Goal: Navigation & Orientation: Find specific page/section

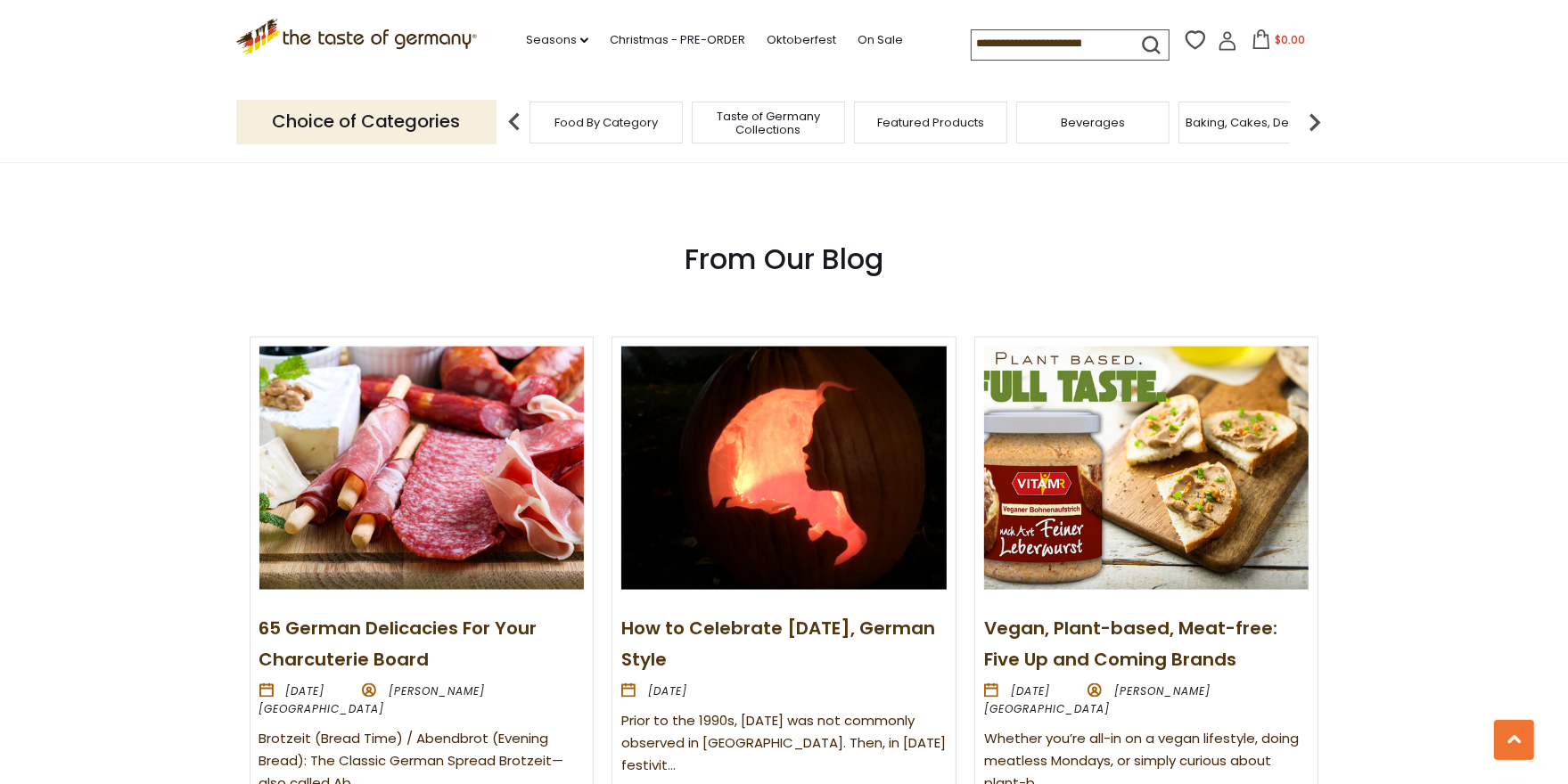
scroll to position [1869, 0]
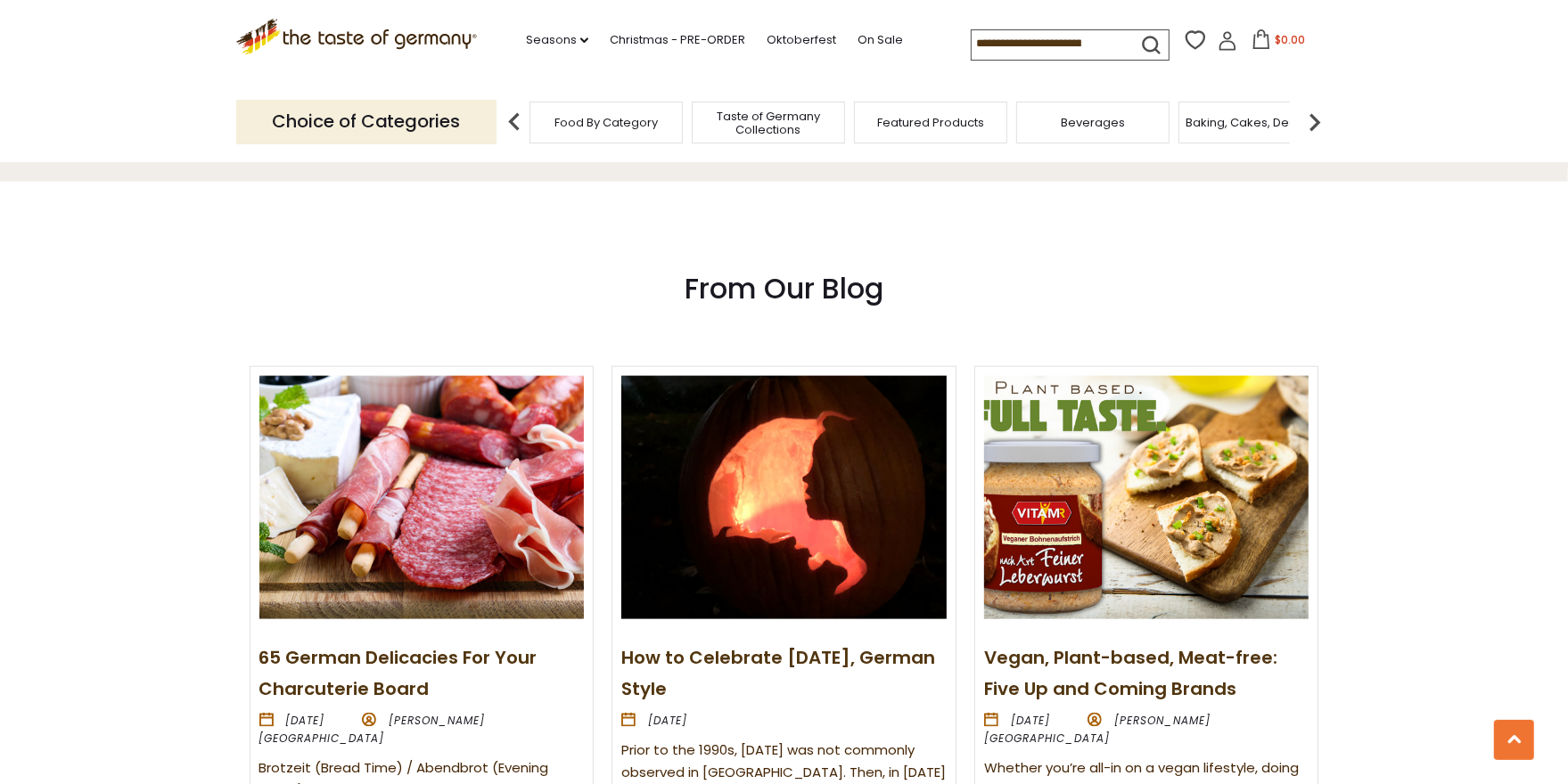
click at [557, 121] on span "Food By Category" at bounding box center [606, 123] width 104 height 14
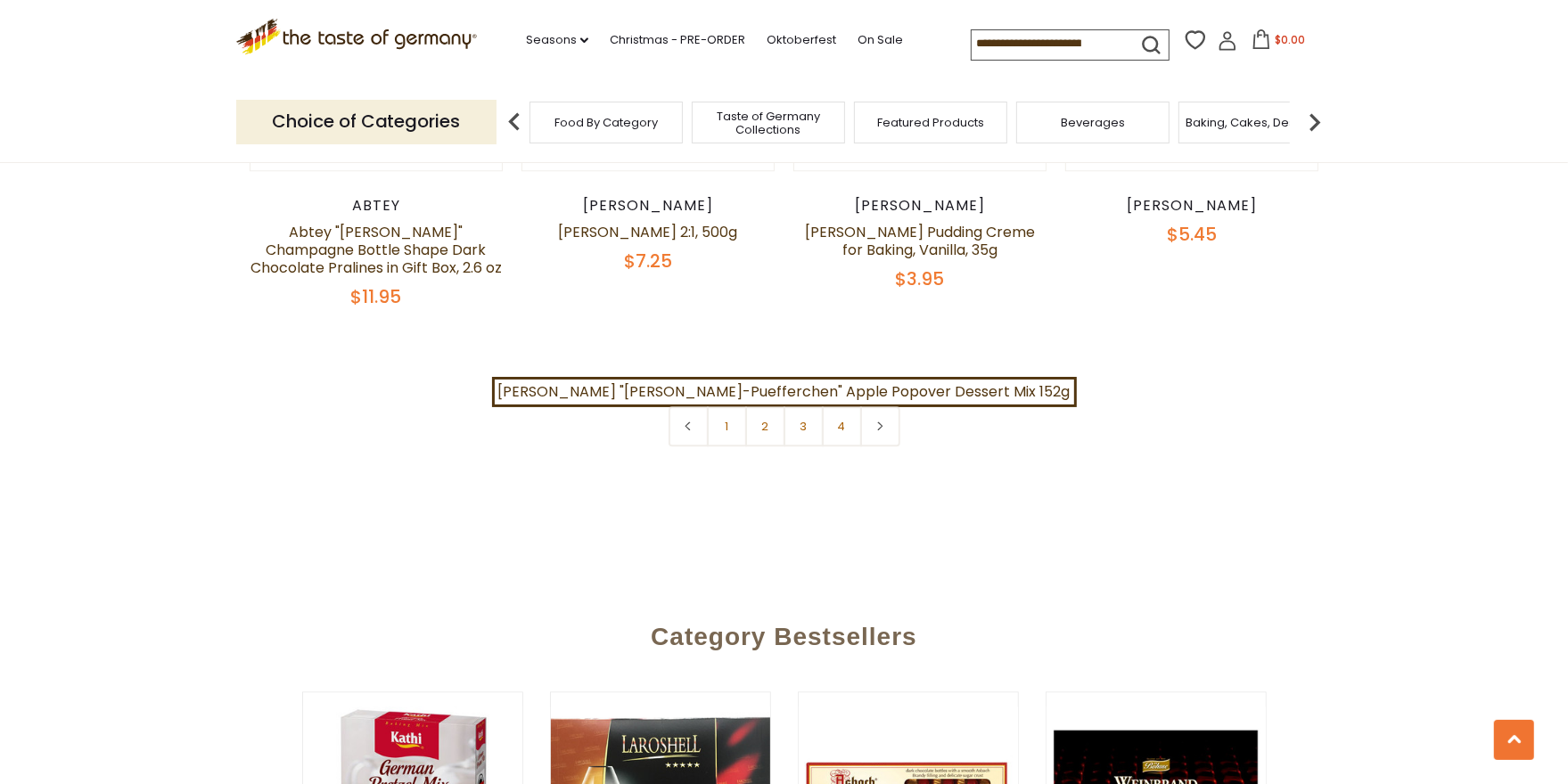
scroll to position [3997, 0]
click at [564, 129] on span "Food By Category" at bounding box center [606, 123] width 104 height 14
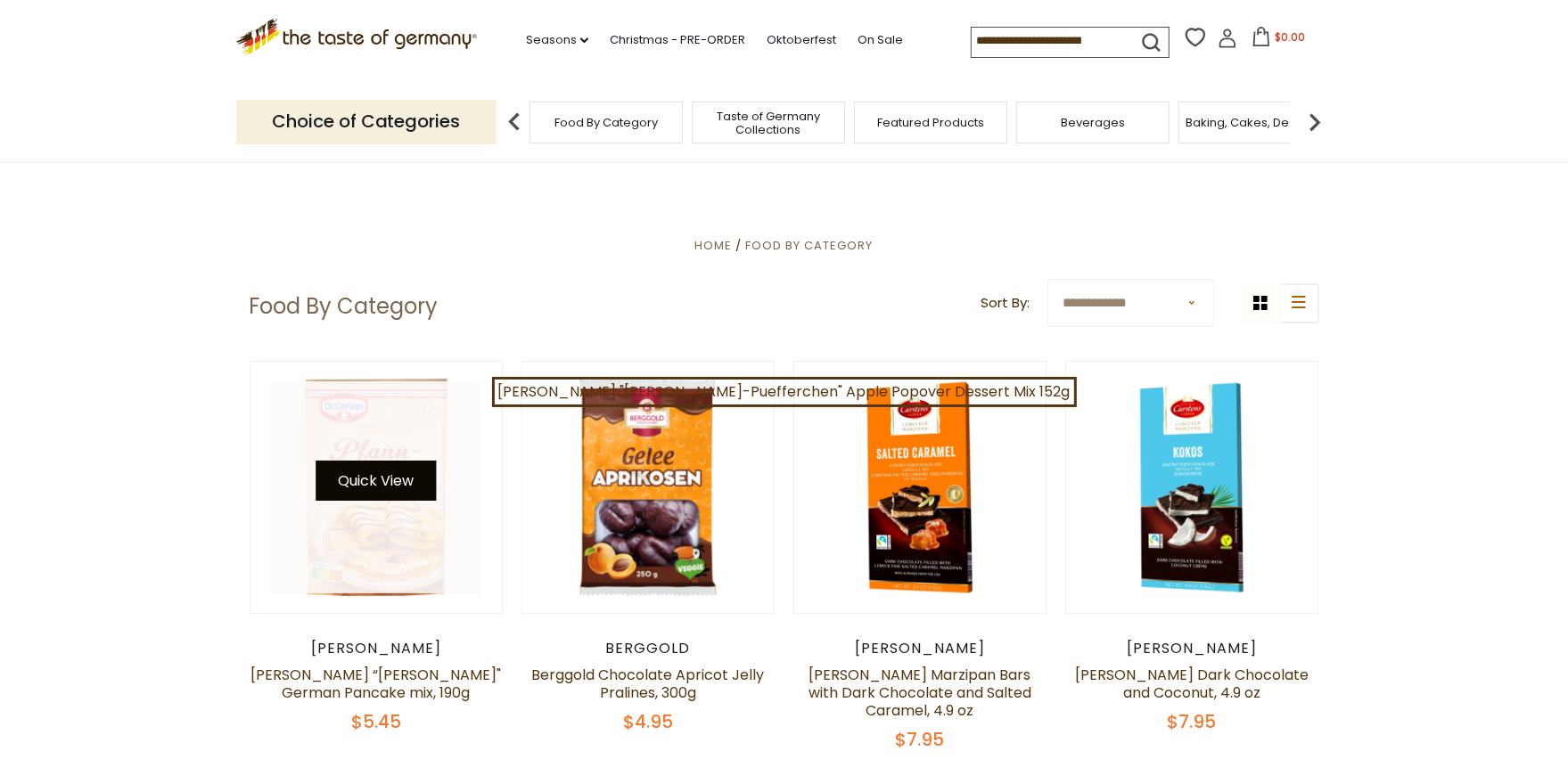
click at [347, 485] on button "Quick View" at bounding box center [375, 480] width 120 height 40
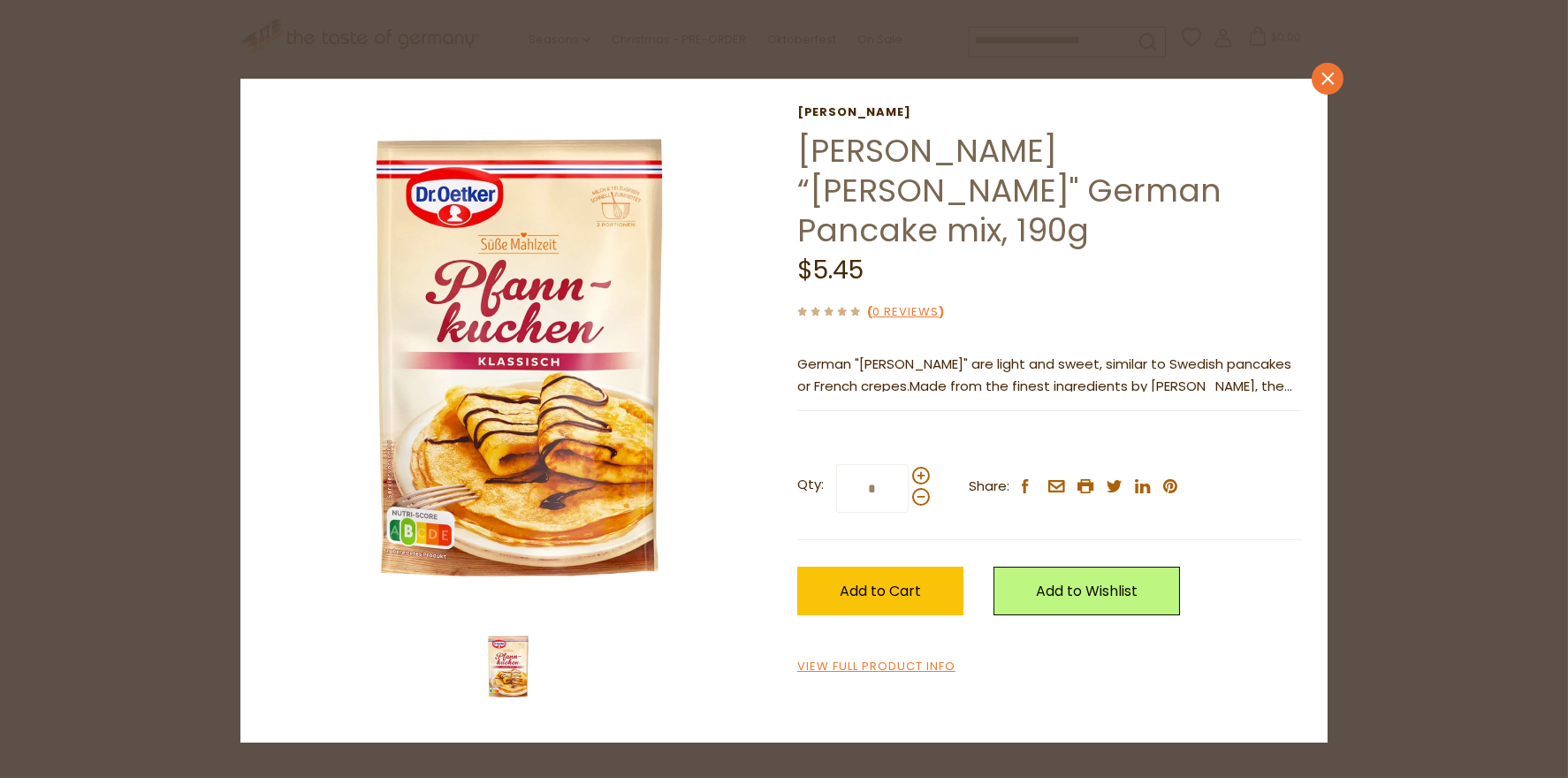
drag, startPoint x: 1315, startPoint y: 77, endPoint x: 1305, endPoint y: 83, distance: 11.7
click at [1314, 77] on link "close" at bounding box center [1328, 79] width 32 height 32
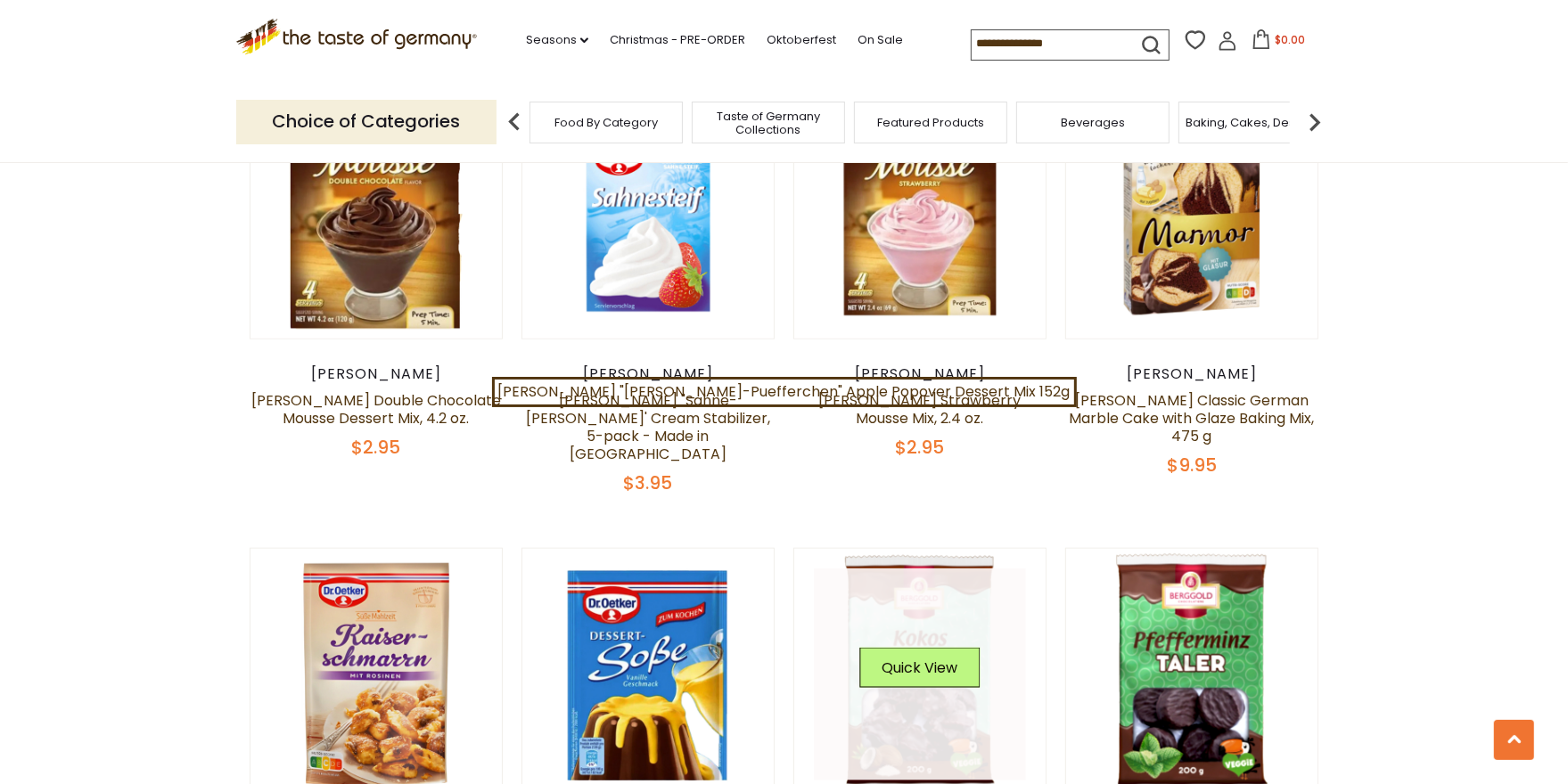
scroll to position [1782, 0]
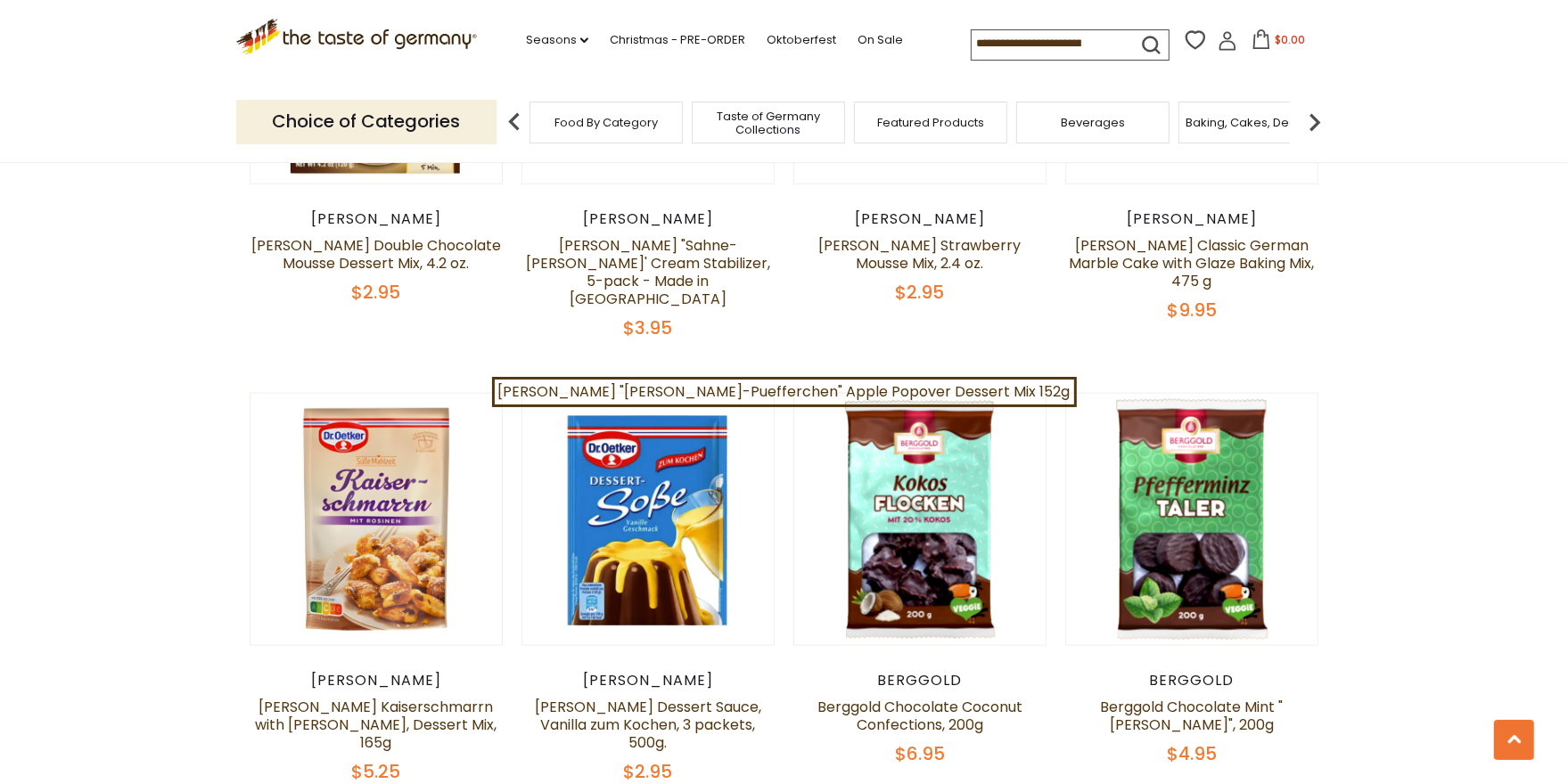
click at [1300, 123] on img at bounding box center [1316, 123] width 36 height 36
click at [1297, 117] on img at bounding box center [1316, 123] width 36 height 36
click at [1305, 109] on img at bounding box center [1316, 123] width 36 height 36
click at [1312, 120] on img at bounding box center [1316, 123] width 36 height 36
click at [1300, 123] on img at bounding box center [1316, 123] width 36 height 36
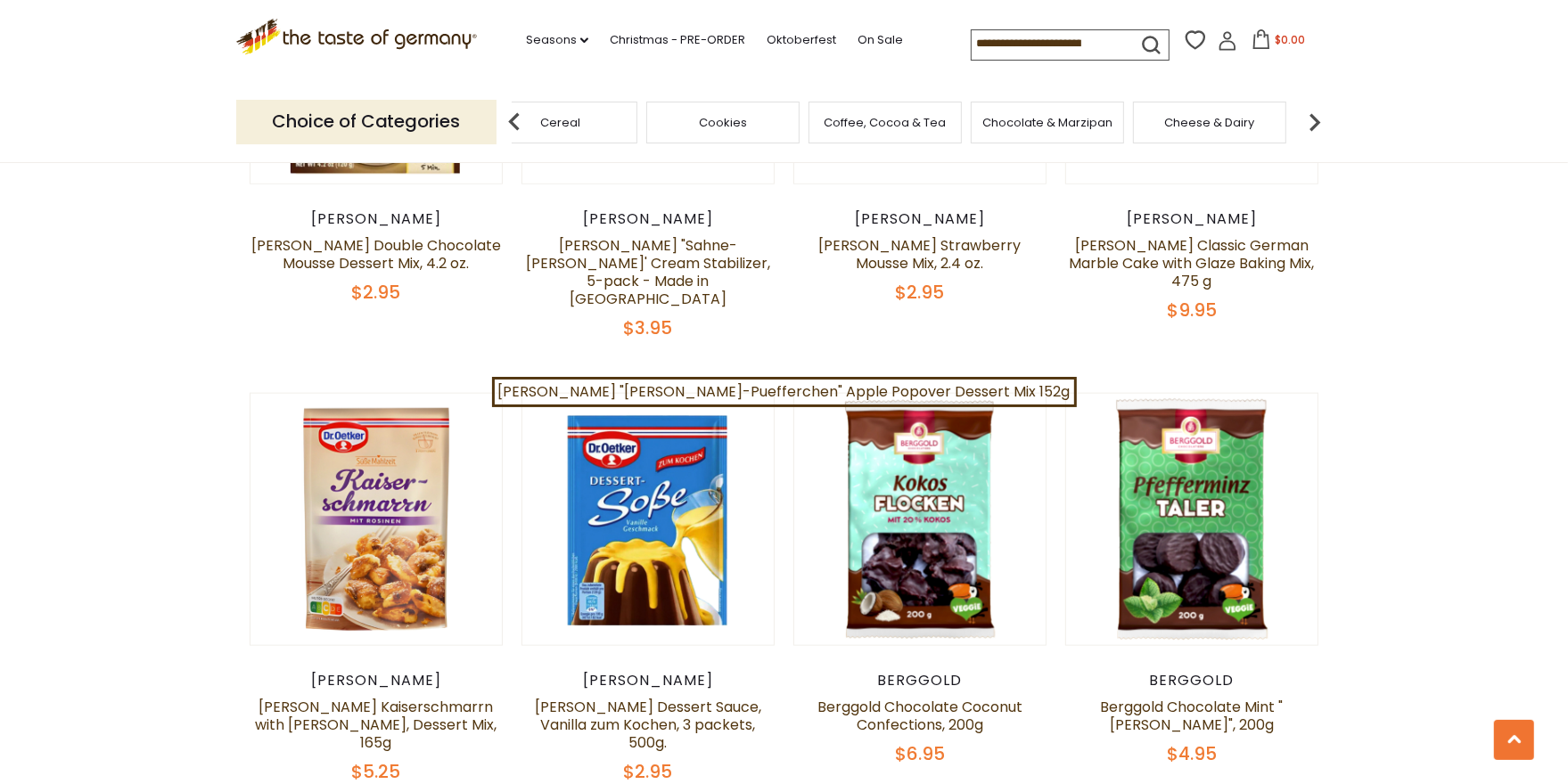
click at [1295, 122] on div "Food By Category Taste of Germany Collections Featured Products Beverages Bakin…" at bounding box center [922, 122] width 823 height 42
click at [1304, 120] on img at bounding box center [1316, 123] width 36 height 36
click at [1322, 121] on img at bounding box center [1316, 123] width 36 height 36
click at [1306, 126] on img at bounding box center [1316, 123] width 36 height 36
click at [1307, 121] on img at bounding box center [1316, 123] width 36 height 36
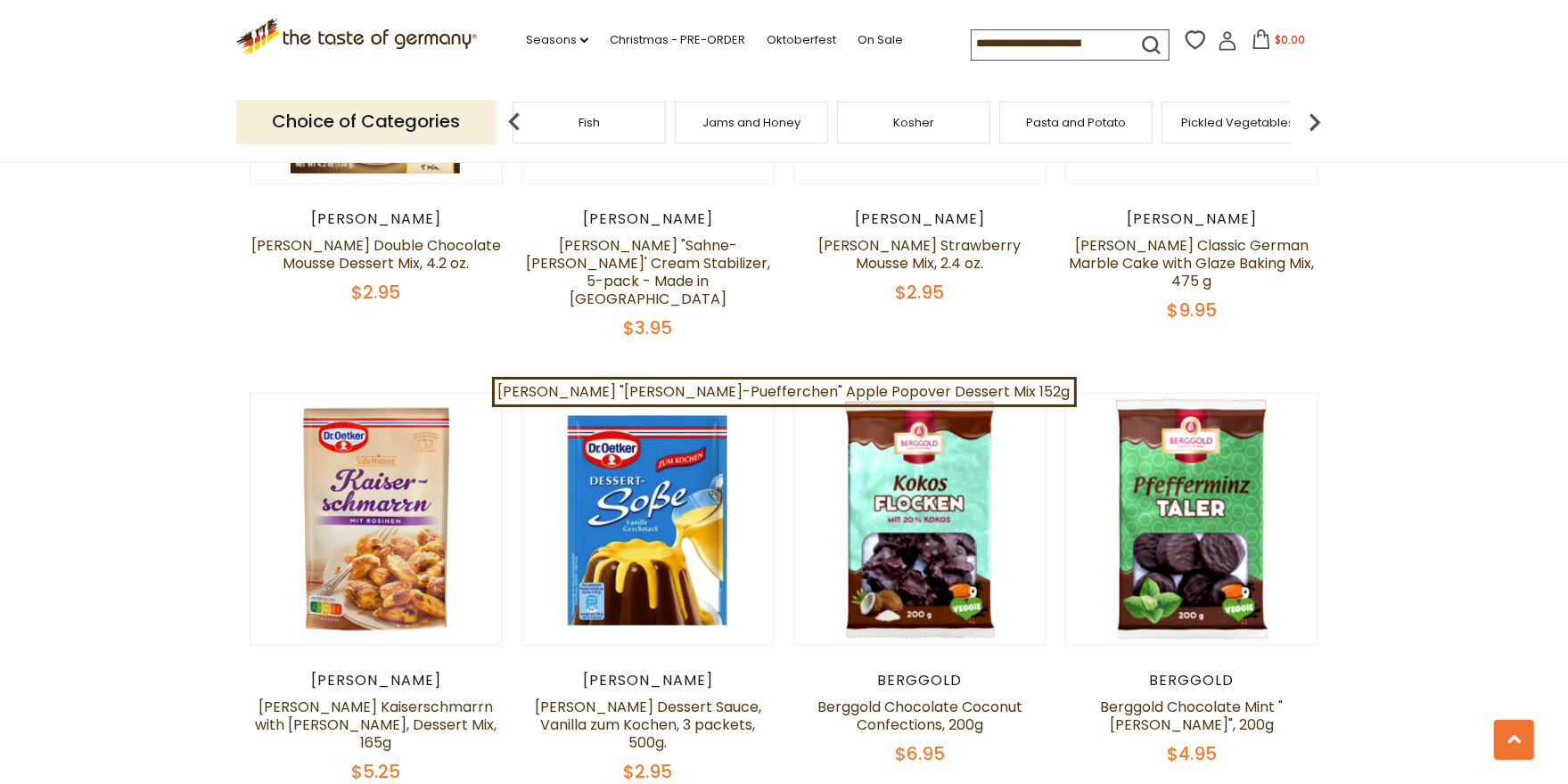
click at [1303, 123] on img at bounding box center [1316, 123] width 36 height 36
click at [1308, 123] on img at bounding box center [1316, 123] width 36 height 36
click at [1290, 129] on div "Food By Category Taste of Germany Collections Featured Products Beverages Bakin…" at bounding box center [922, 122] width 823 height 42
click at [1309, 127] on img at bounding box center [1316, 123] width 36 height 36
click at [1304, 128] on img at bounding box center [1316, 123] width 36 height 36
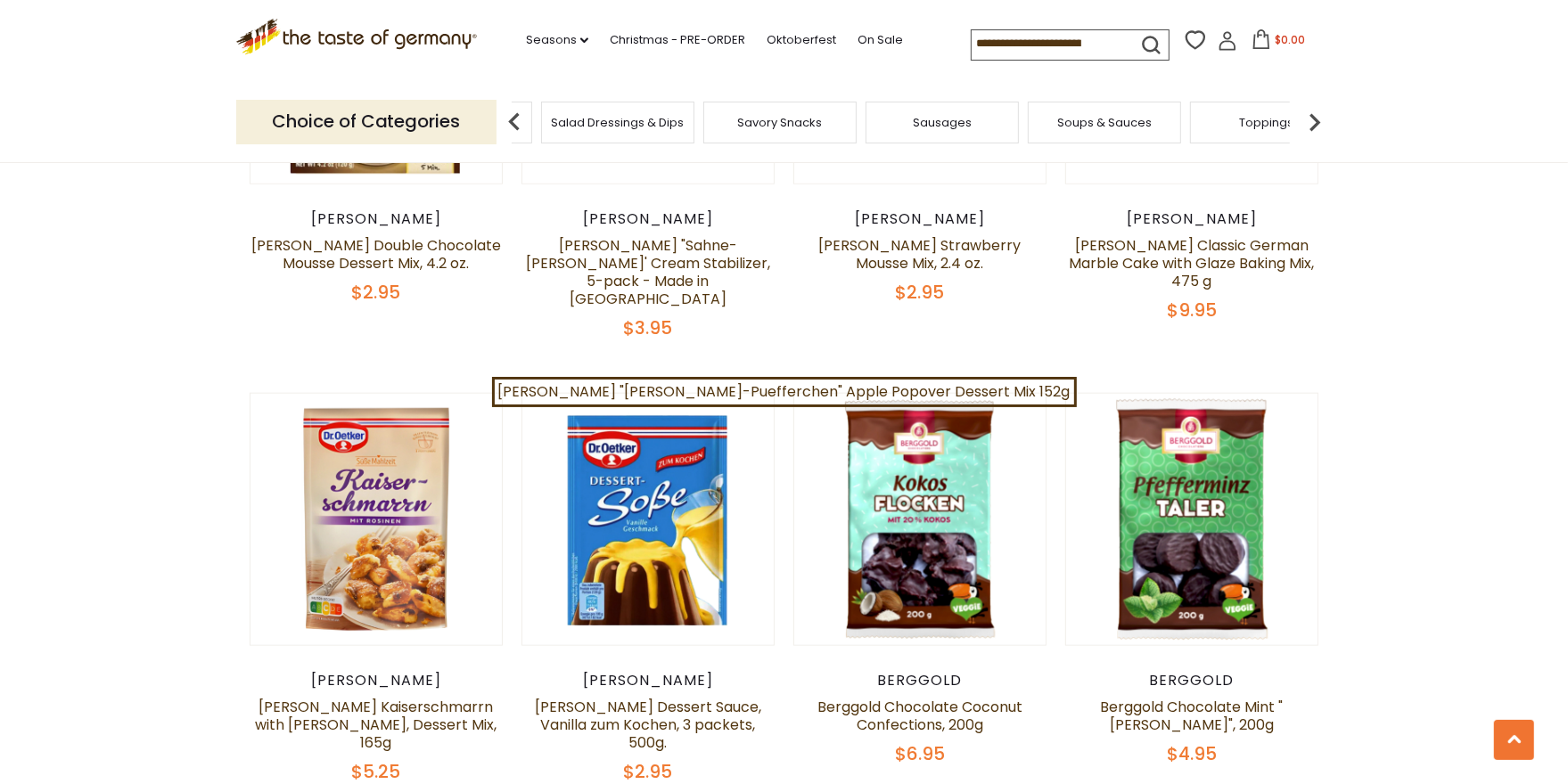
click at [1307, 123] on img at bounding box center [1316, 123] width 36 height 36
click at [1303, 122] on img at bounding box center [1316, 123] width 36 height 36
click at [1305, 120] on img at bounding box center [1316, 123] width 36 height 36
click at [1064, 124] on span "Wholesale & Restaurants" at bounding box center [1045, 123] width 142 height 27
click at [1065, 124] on span "Wholesale & Restaurants" at bounding box center [1059, 123] width 142 height 27
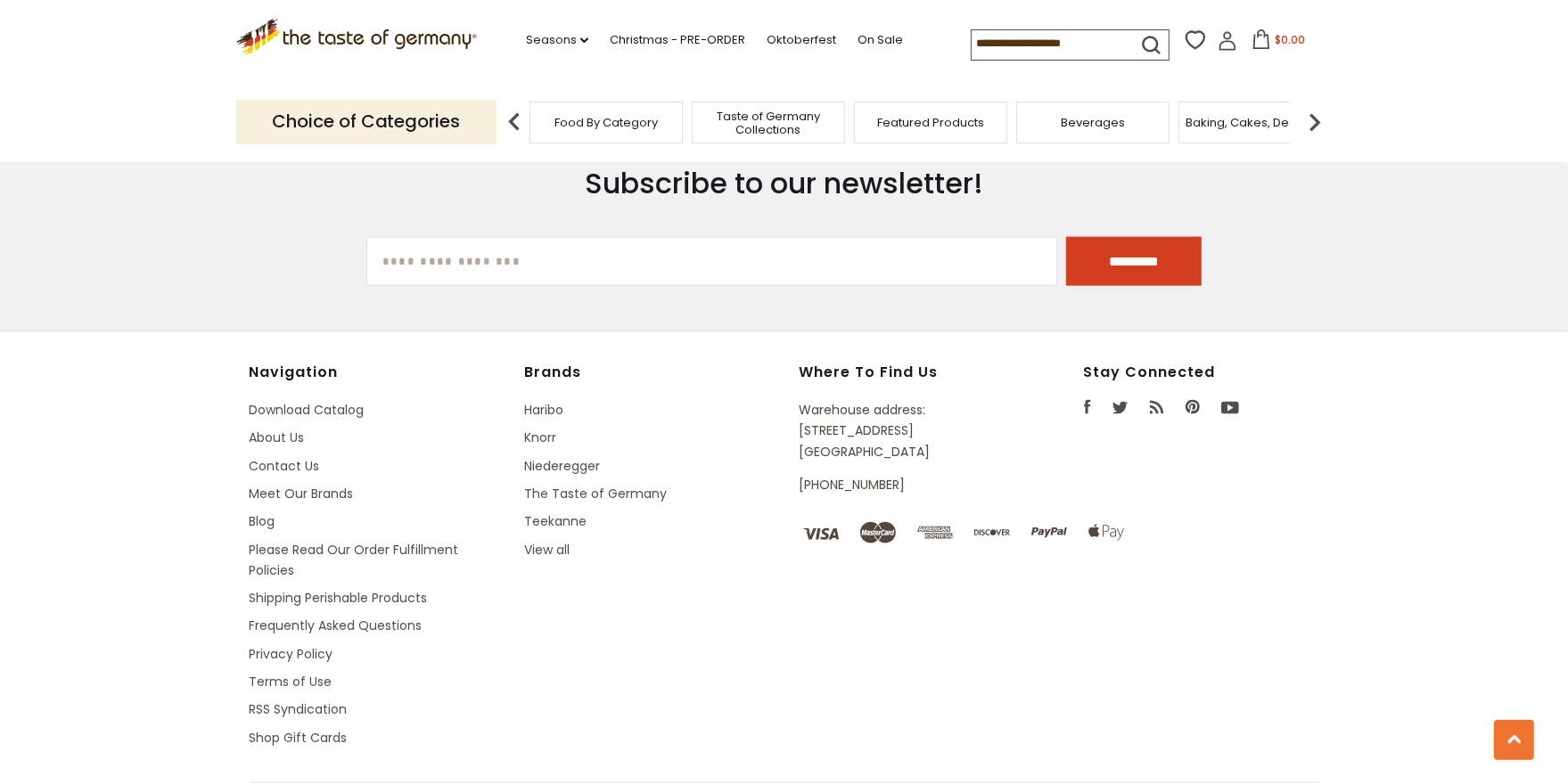
scroll to position [1965, 0]
